Goal: Transaction & Acquisition: Purchase product/service

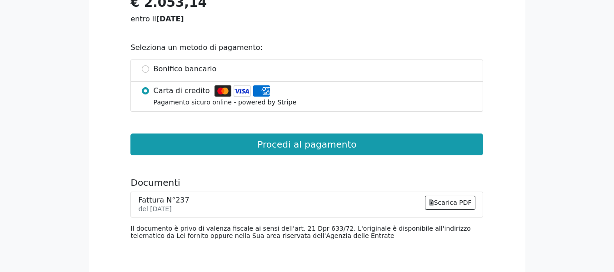
scroll to position [847, 0]
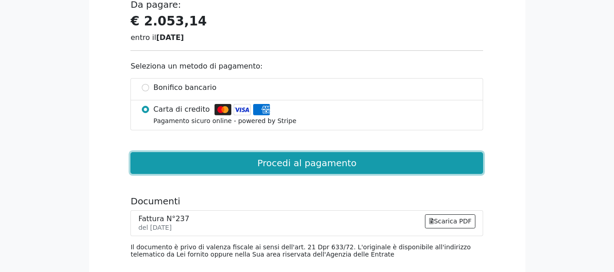
click at [286, 163] on button "Procedi al pagamento" at bounding box center [306, 163] width 352 height 22
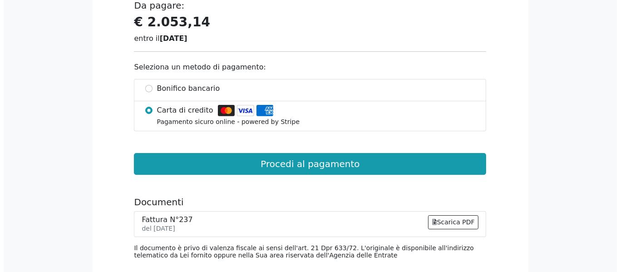
scroll to position [847, 0]
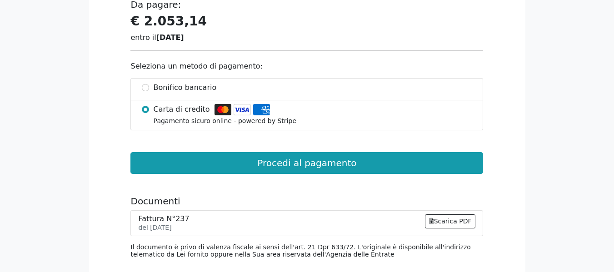
click at [201, 88] on span "Bonifico bancario" at bounding box center [185, 87] width 63 height 11
click at [149, 88] on input "Bonifico bancario" at bounding box center [145, 87] width 7 height 7
radio input "true"
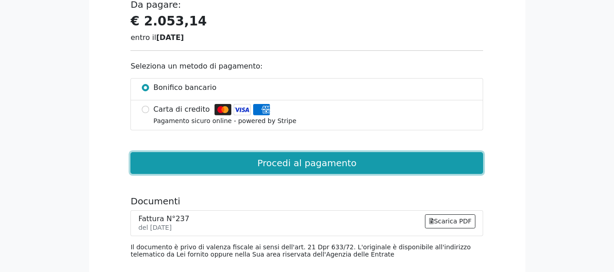
click at [281, 168] on button "Procedi al pagamento" at bounding box center [306, 163] width 352 height 22
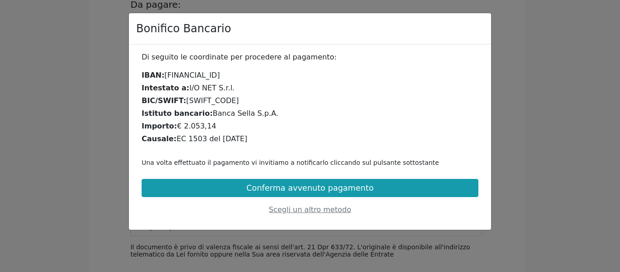
drag, startPoint x: 170, startPoint y: 139, endPoint x: 244, endPoint y: 140, distance: 73.6
click at [244, 140] on div "Causale: EC 1503 del [DATE]" at bounding box center [310, 139] width 337 height 11
copy div "EC 1503 del [DATE]"
